Goal: Navigation & Orientation: Find specific page/section

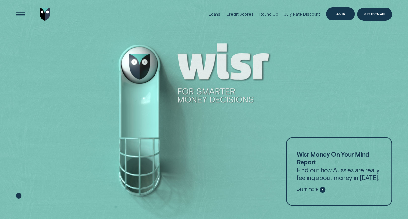
click at [337, 11] on div "Log in" at bounding box center [340, 13] width 29 height 13
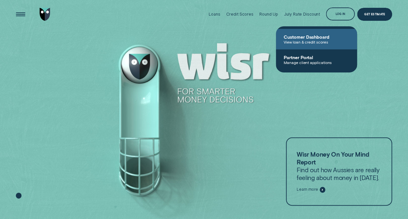
click at [324, 36] on span "Customer Dashboard" at bounding box center [315, 37] width 65 height 6
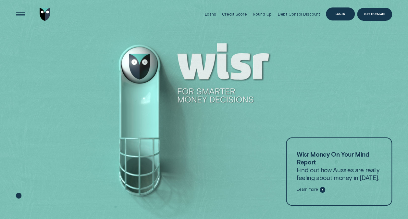
click at [338, 13] on div "Log in" at bounding box center [340, 14] width 10 height 3
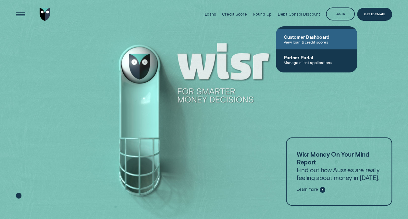
click at [311, 37] on span "Customer Dashboard" at bounding box center [315, 37] width 65 height 6
